Goal: Find specific page/section: Locate item on page

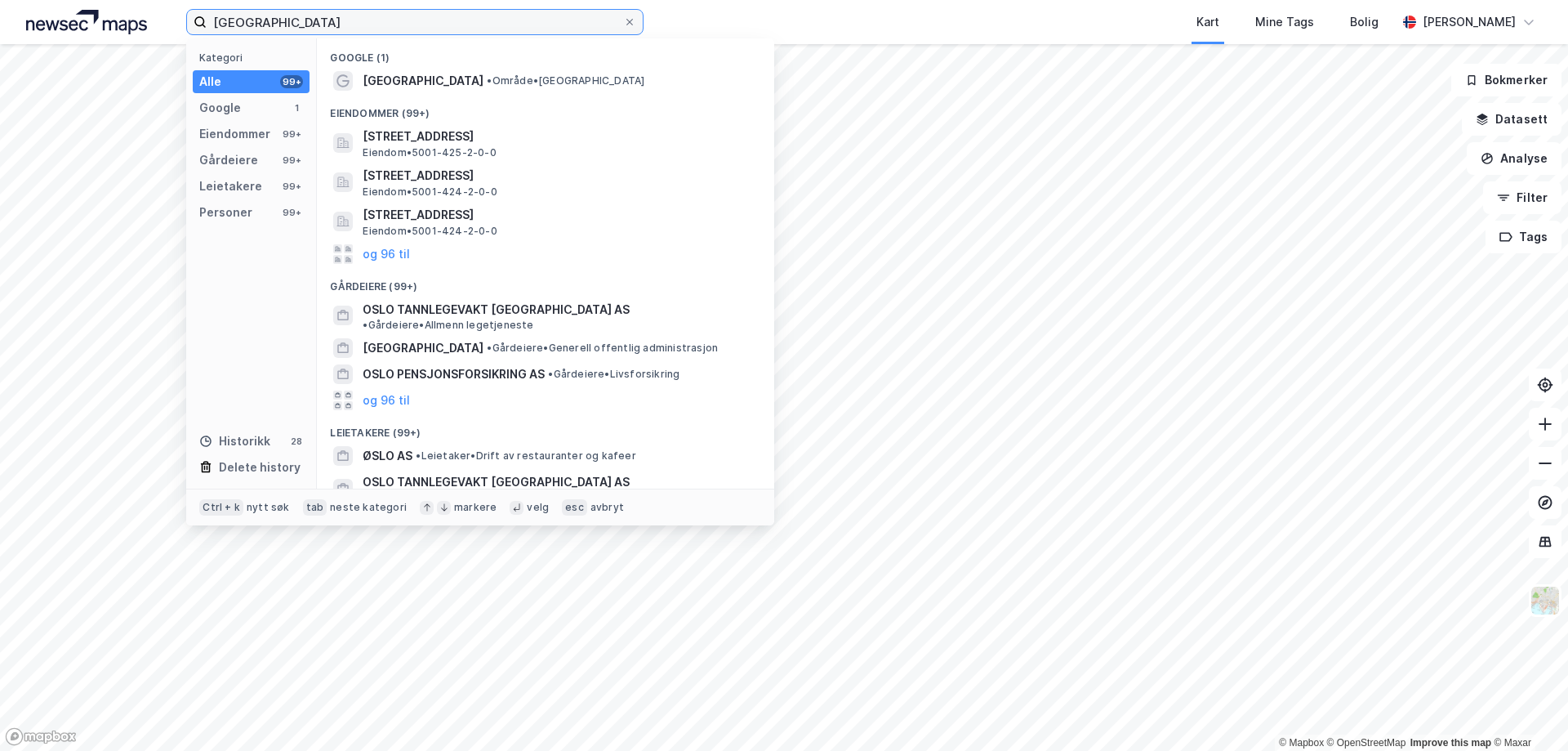
click at [387, 23] on input "[GEOGRAPHIC_DATA]" at bounding box center [415, 22] width 416 height 25
type input "[PERSON_NAME][STREET_ADDRESS]"
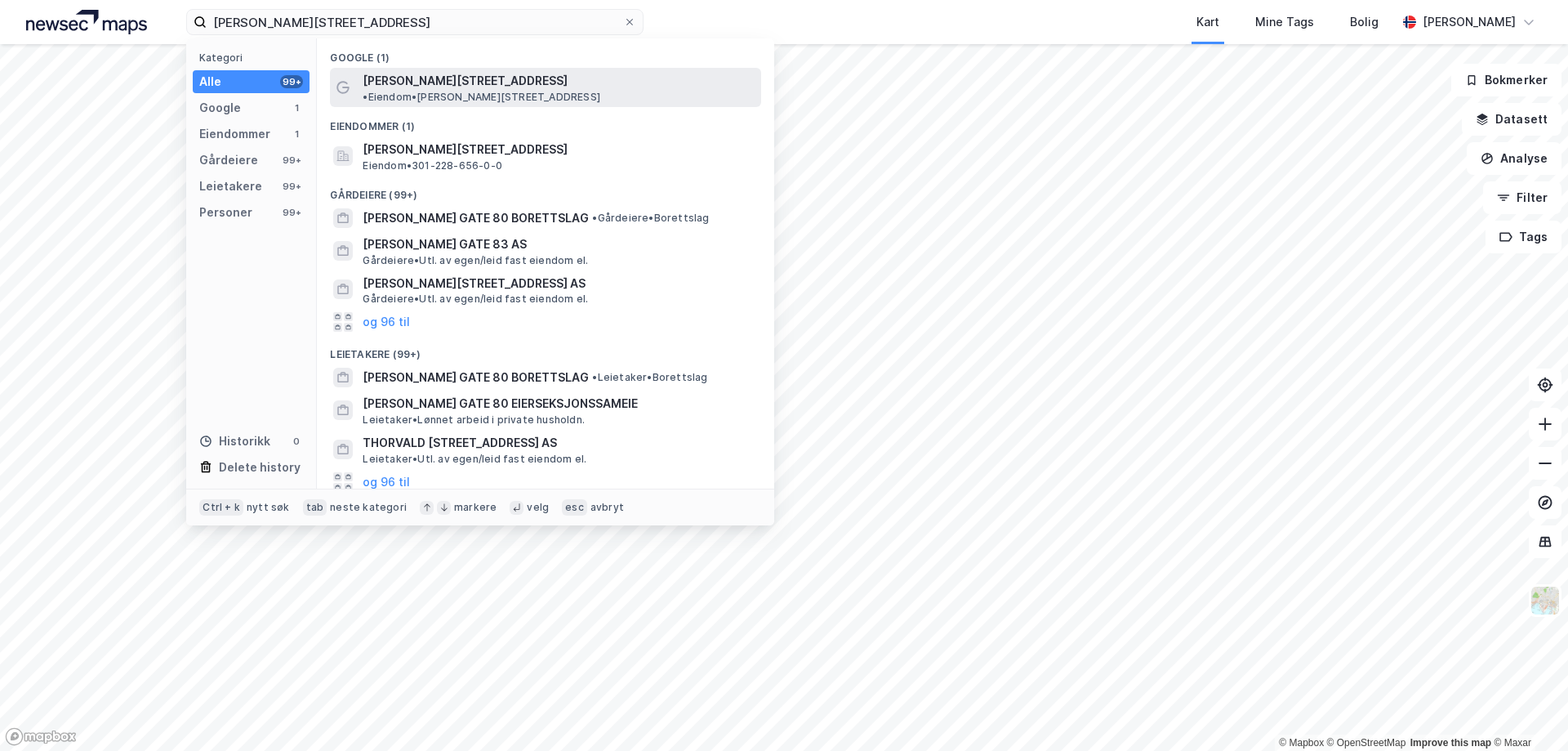
click at [386, 74] on span "[PERSON_NAME][STREET_ADDRESS]" at bounding box center [465, 81] width 205 height 20
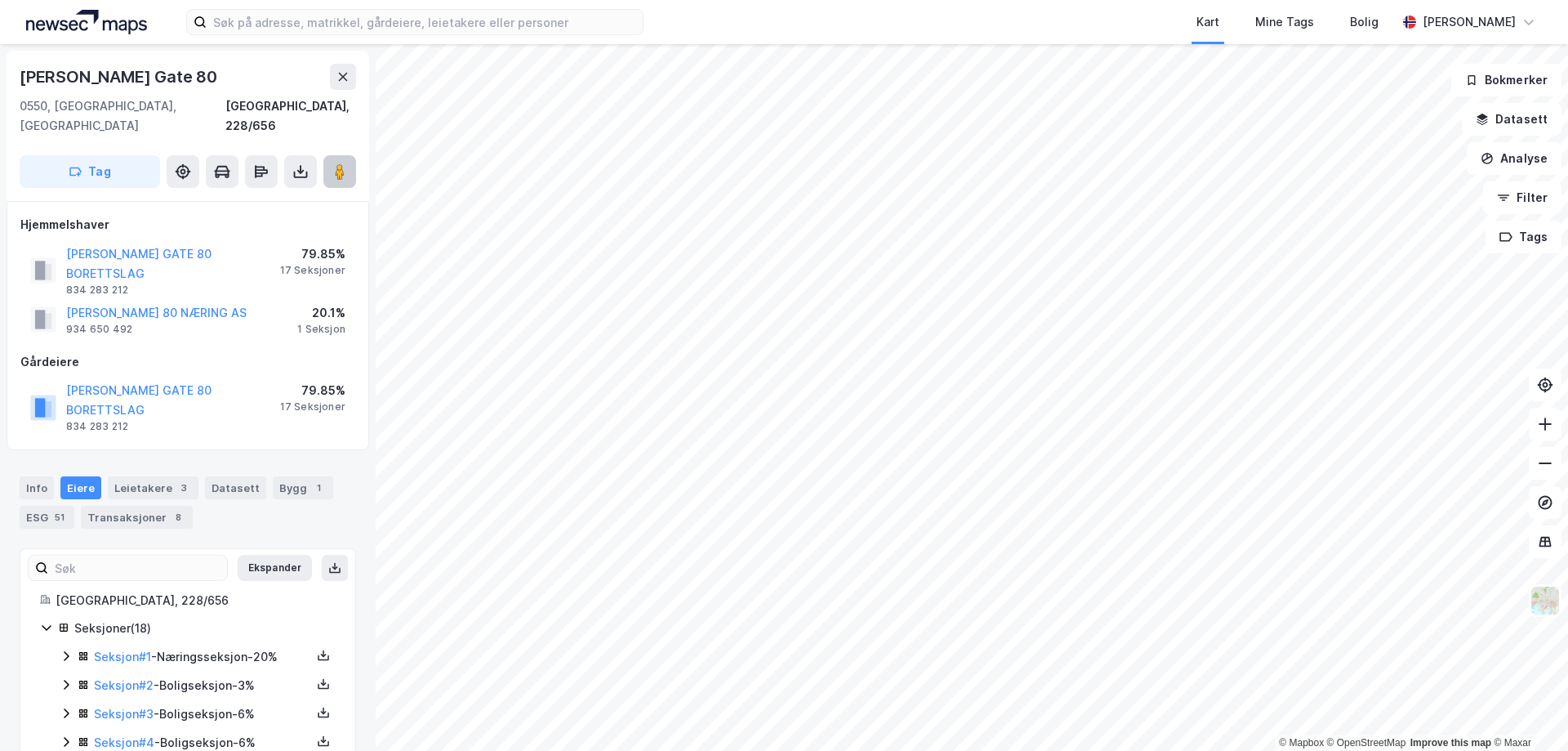
click at [341, 163] on image at bounding box center [340, 172] width 10 height 16
